Goal: Task Accomplishment & Management: Manage account settings

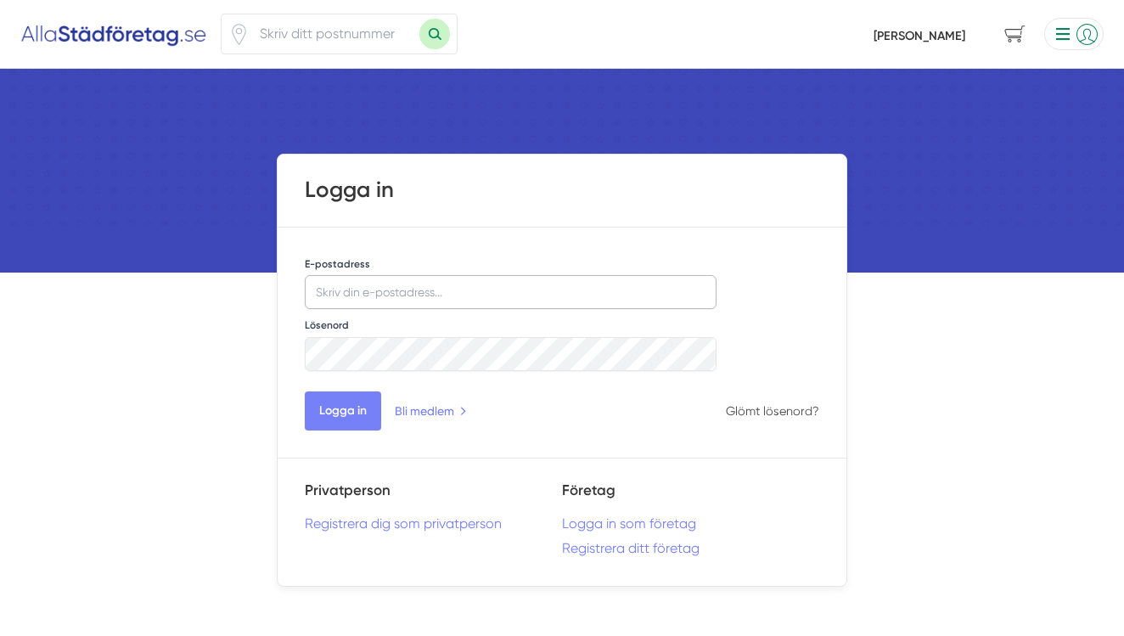
type input "[EMAIL_ADDRESS][DOMAIN_NAME]"
click at [363, 415] on button "Logga in" at bounding box center [343, 410] width 76 height 39
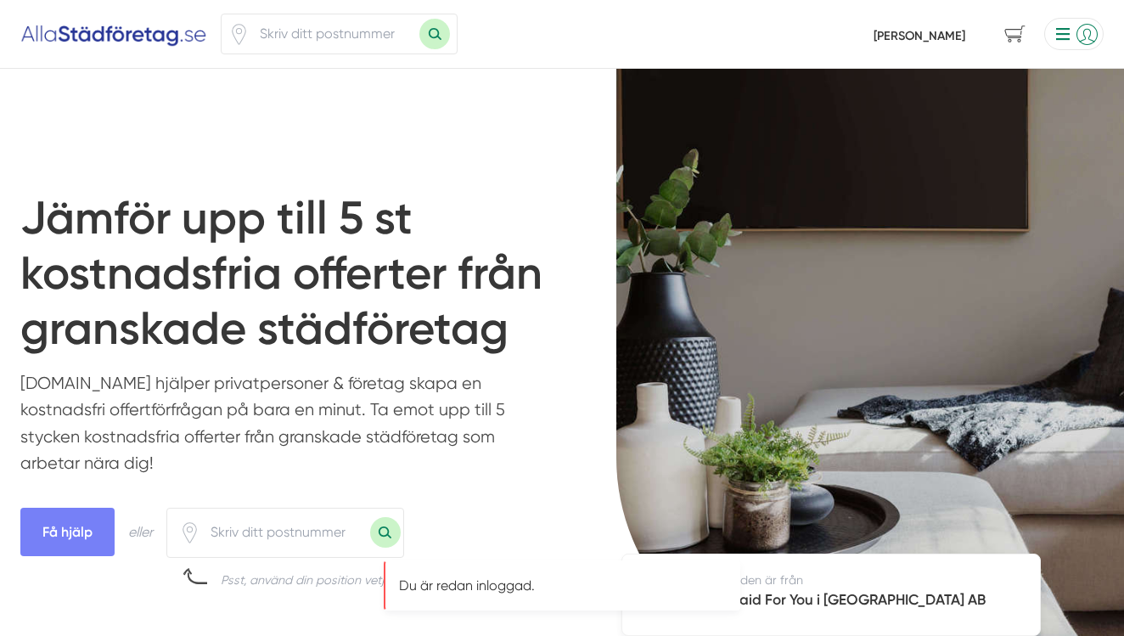
click at [1063, 37] on li at bounding box center [1071, 34] width 66 height 32
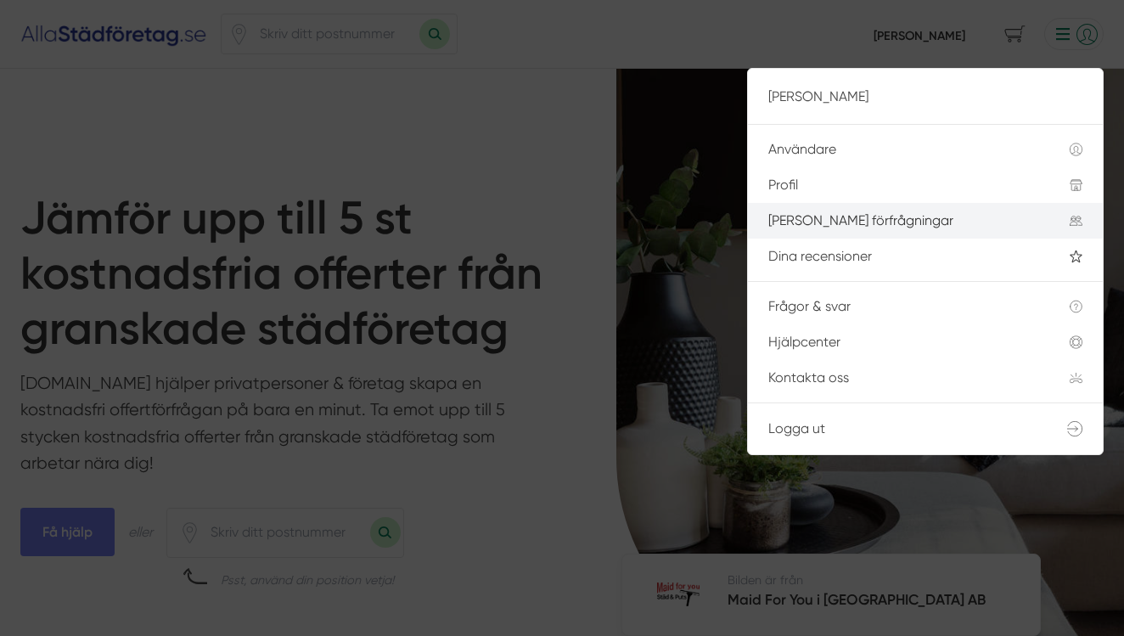
click at [858, 222] on div "[PERSON_NAME] förfrågningar" at bounding box center [899, 220] width 261 height 15
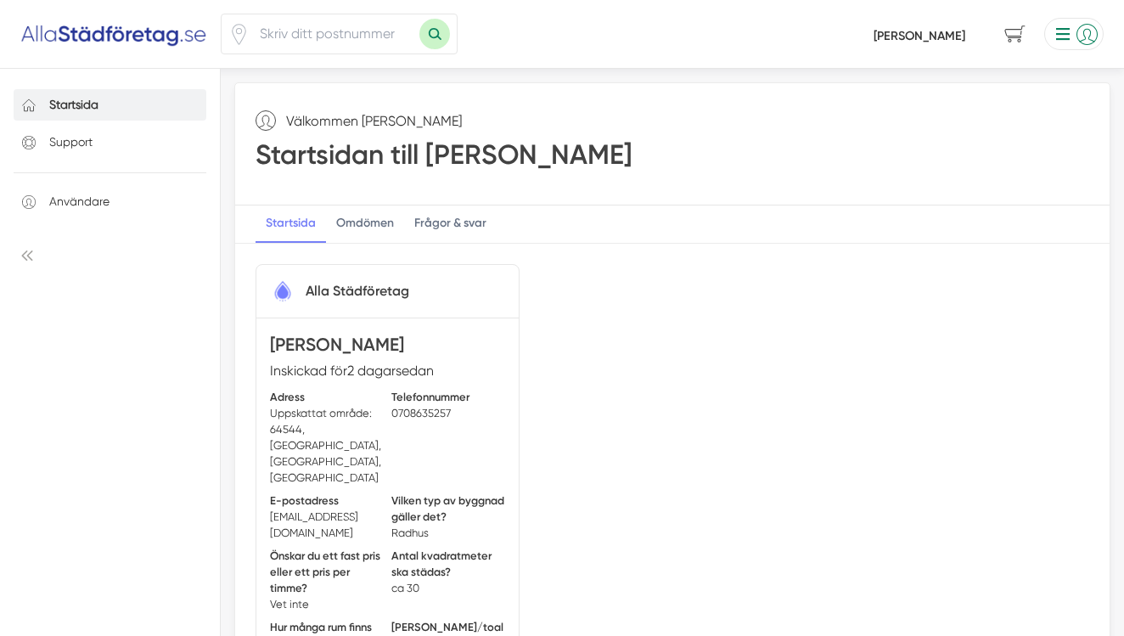
click at [1061, 36] on li at bounding box center [1071, 34] width 66 height 32
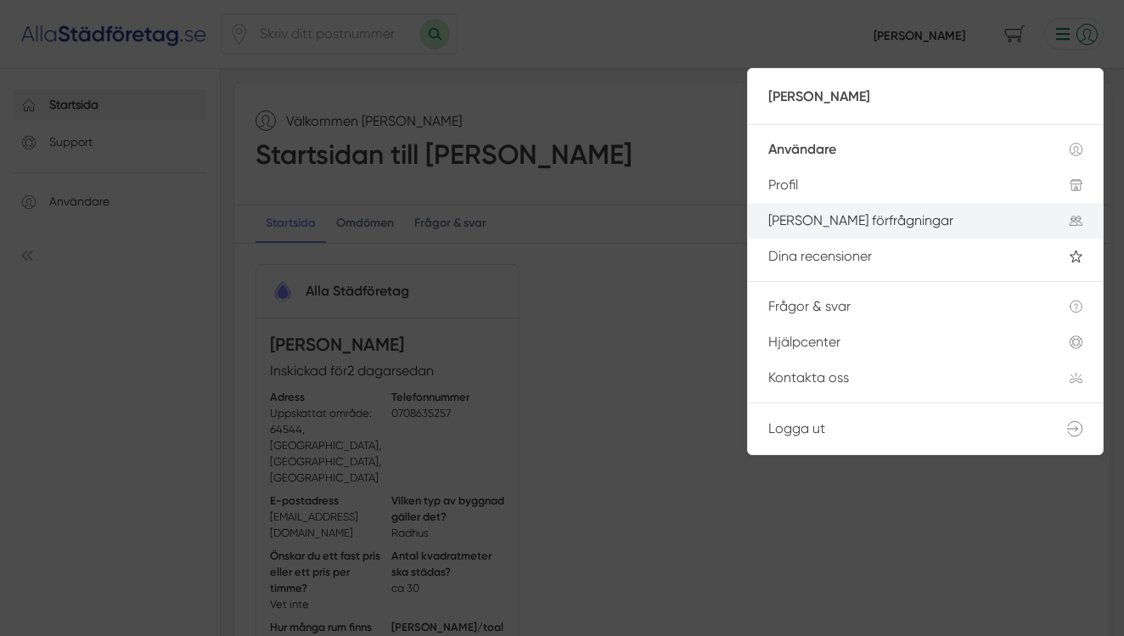
click at [800, 229] on li "[PERSON_NAME] förfrågningar" at bounding box center [925, 221] width 355 height 36
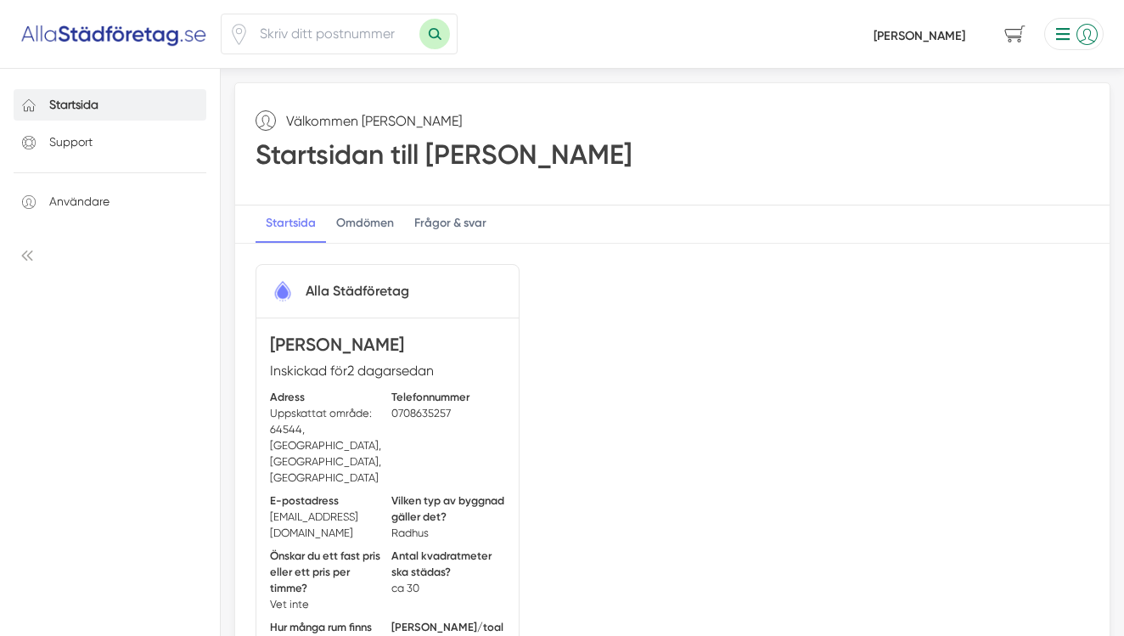
click at [1068, 27] on li at bounding box center [1071, 34] width 66 height 32
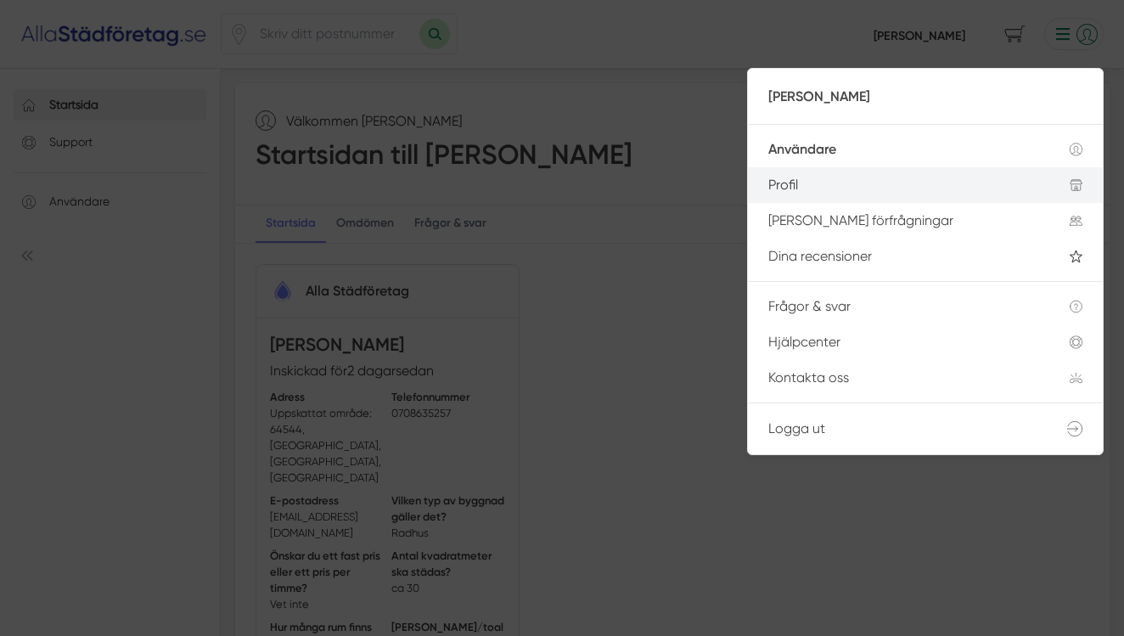
click at [814, 183] on div "Profil" at bounding box center [899, 184] width 261 height 15
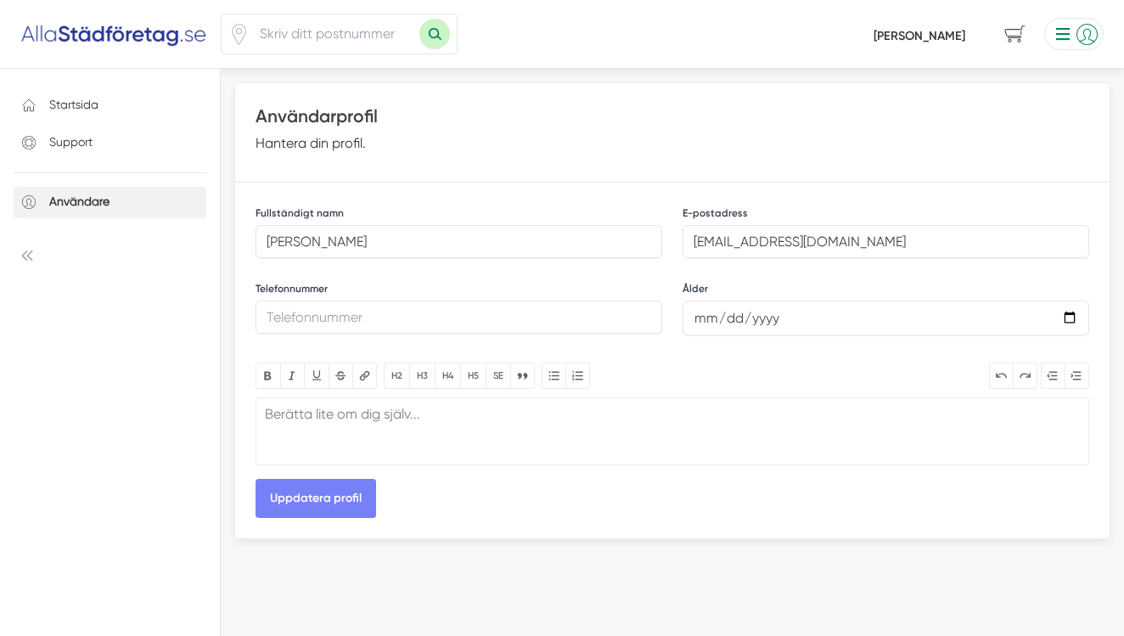
click at [1063, 31] on li at bounding box center [1071, 34] width 66 height 32
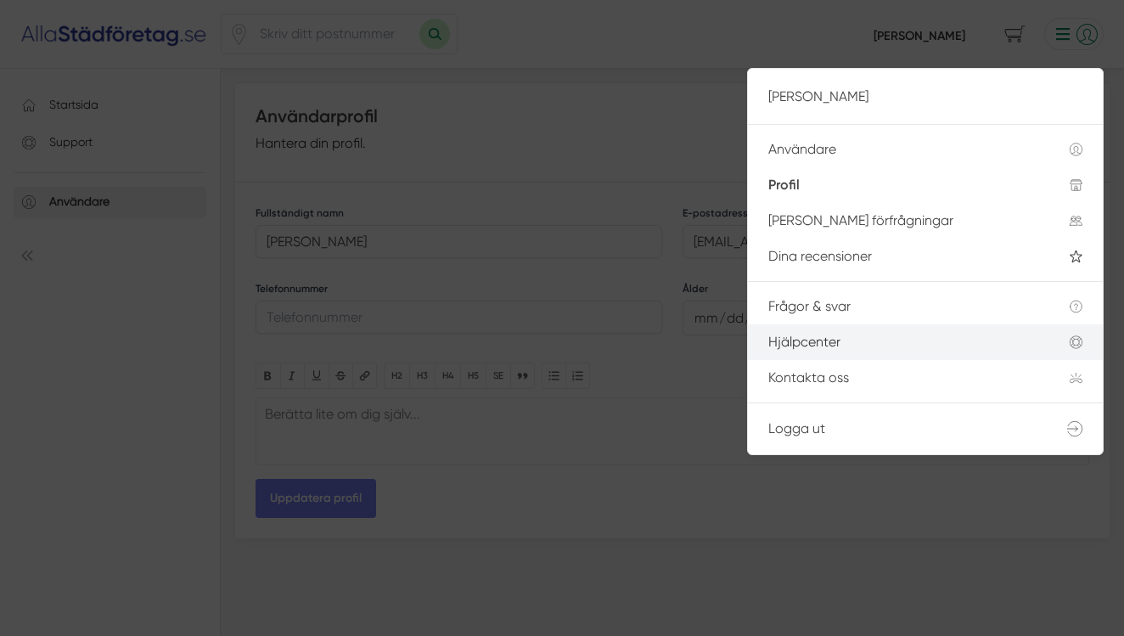
click at [816, 346] on div "Hjälpcenter" at bounding box center [899, 342] width 261 height 15
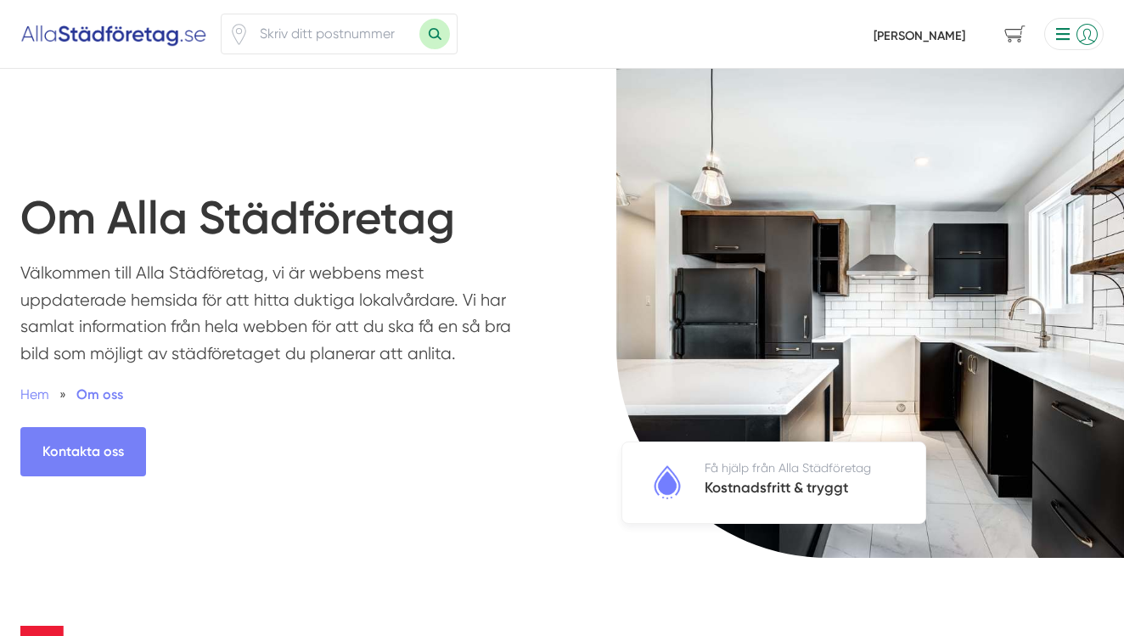
click at [1061, 34] on li at bounding box center [1071, 34] width 66 height 32
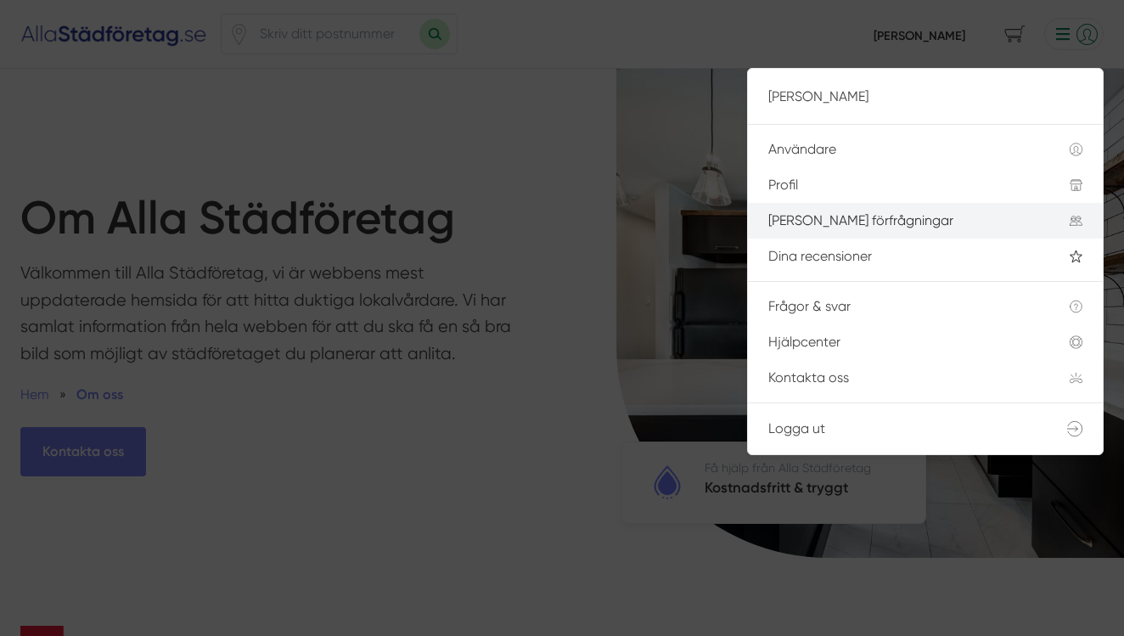
click at [1002, 216] on div "[PERSON_NAME] förfrågningar" at bounding box center [899, 220] width 261 height 15
click at [888, 219] on div "[PERSON_NAME] förfrågningar" at bounding box center [899, 220] width 261 height 15
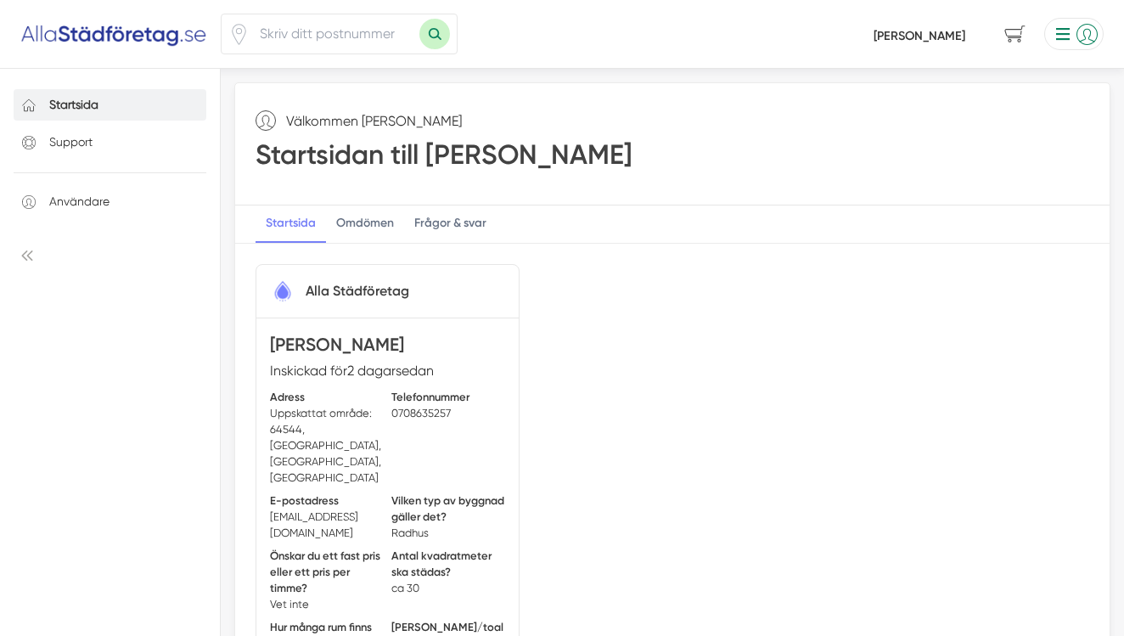
click at [464, 348] on h3 "[PERSON_NAME]" at bounding box center [387, 346] width 235 height 29
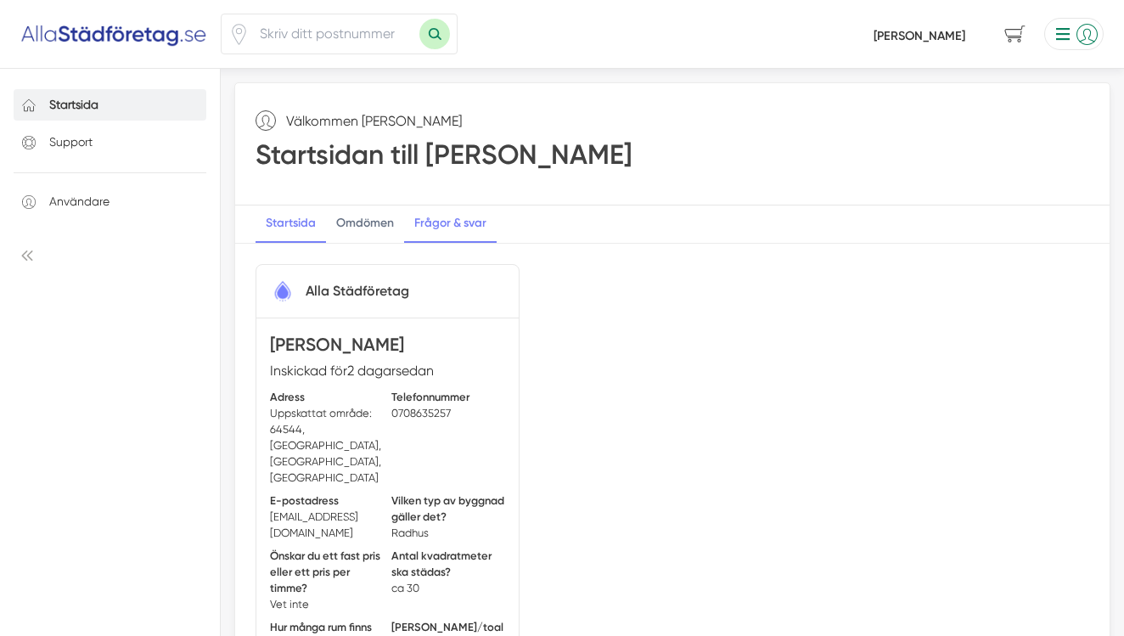
click at [457, 219] on div "Frågor & svar" at bounding box center [450, 224] width 93 height 37
